Goal: Check status: Verify the current state of an ongoing process or item

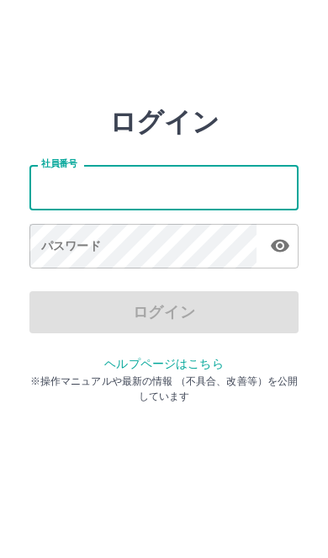
click at [54, 188] on input "社員番号" at bounding box center [163, 187] width 269 height 45
type input "*******"
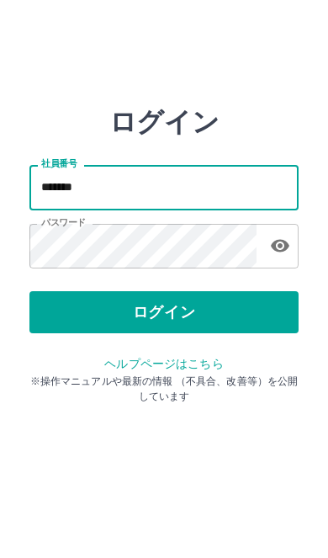
click at [73, 320] on button "ログイン" at bounding box center [163, 312] width 269 height 42
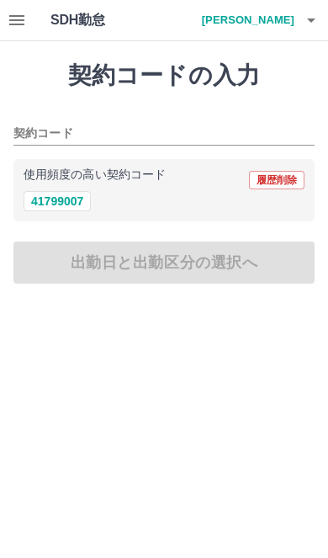
click at [14, 13] on icon "button" at bounding box center [17, 20] width 20 height 20
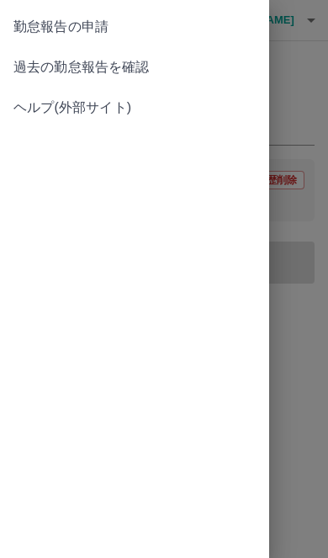
click at [49, 72] on span "過去の勤怠報告を確認" at bounding box center [134, 67] width 242 height 20
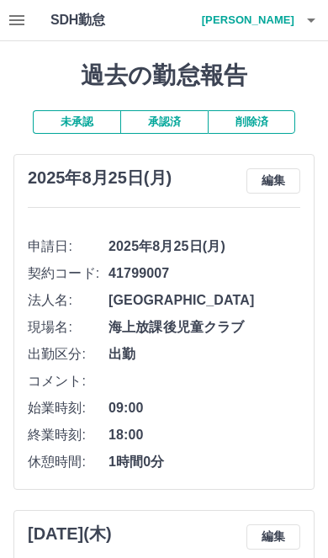
click at [62, 125] on button "未承認" at bounding box center [77, 122] width 88 height 24
click at [157, 130] on button "承認済" at bounding box center [164, 122] width 88 height 24
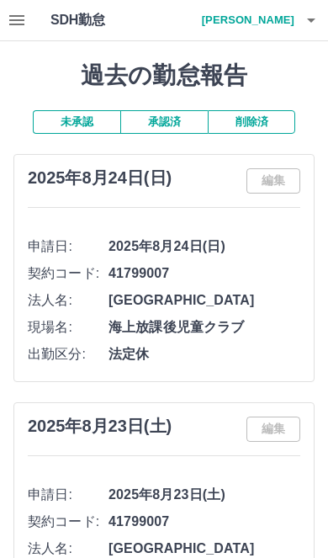
click at [52, 115] on button "未承認" at bounding box center [77, 122] width 88 height 24
